Goal: Complete application form

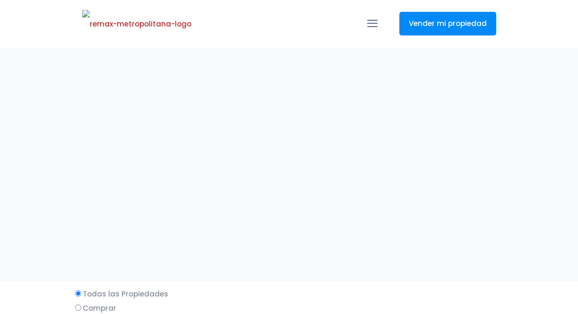
select select
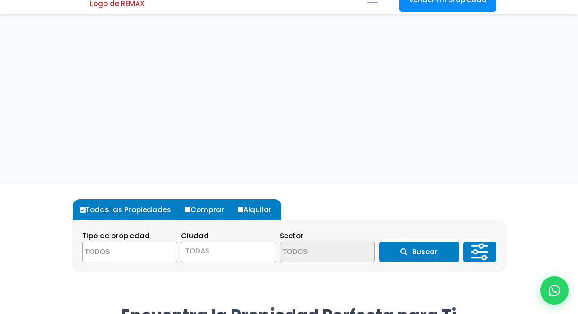
scroll to position [104, 0]
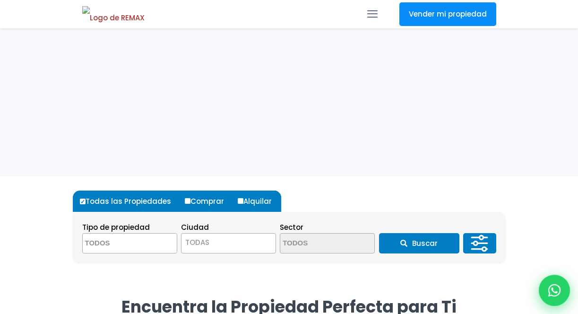
click at [554, 291] on icon at bounding box center [555, 290] width 12 height 12
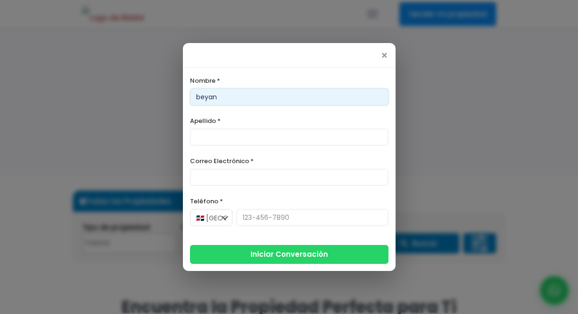
type input "beyan"
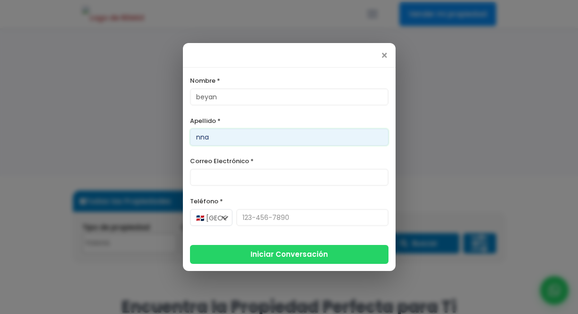
type input "nna"
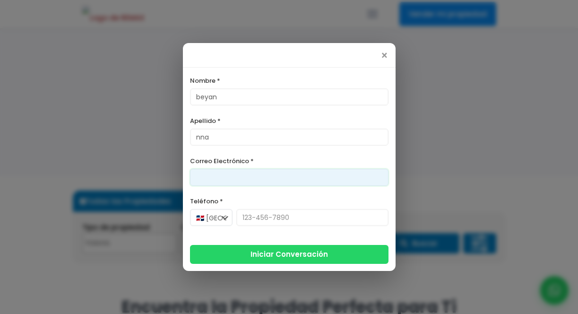
click at [304, 183] on input "Correo Electrónico *" at bounding box center [289, 177] width 199 height 17
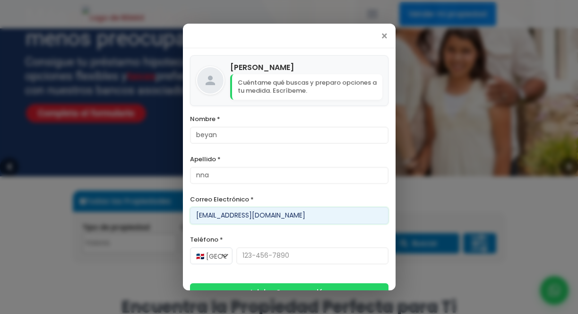
scroll to position [18, 0]
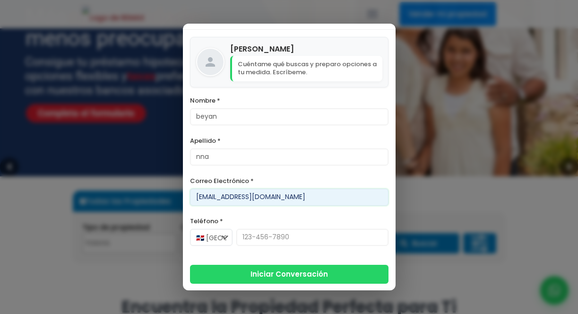
type input "[EMAIL_ADDRESS][DOMAIN_NAME]"
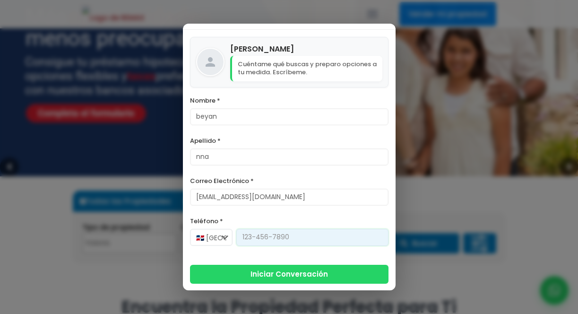
click at [299, 241] on input "Teléfono *" at bounding box center [312, 237] width 152 height 17
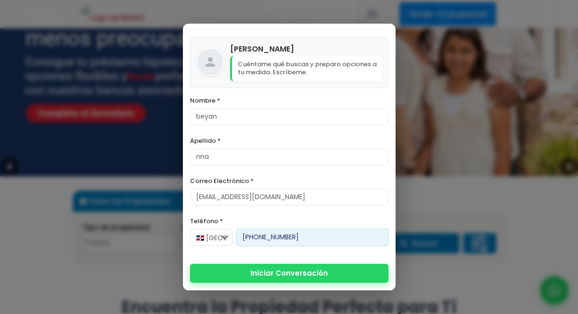
type input "[PHONE_NUMBER]"
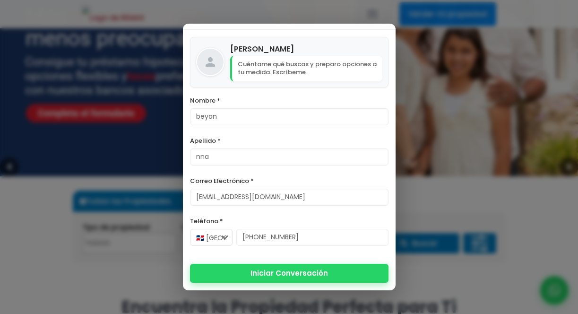
click at [285, 275] on button "Iniciar Conversación" at bounding box center [289, 273] width 199 height 19
